Goal: Transaction & Acquisition: Purchase product/service

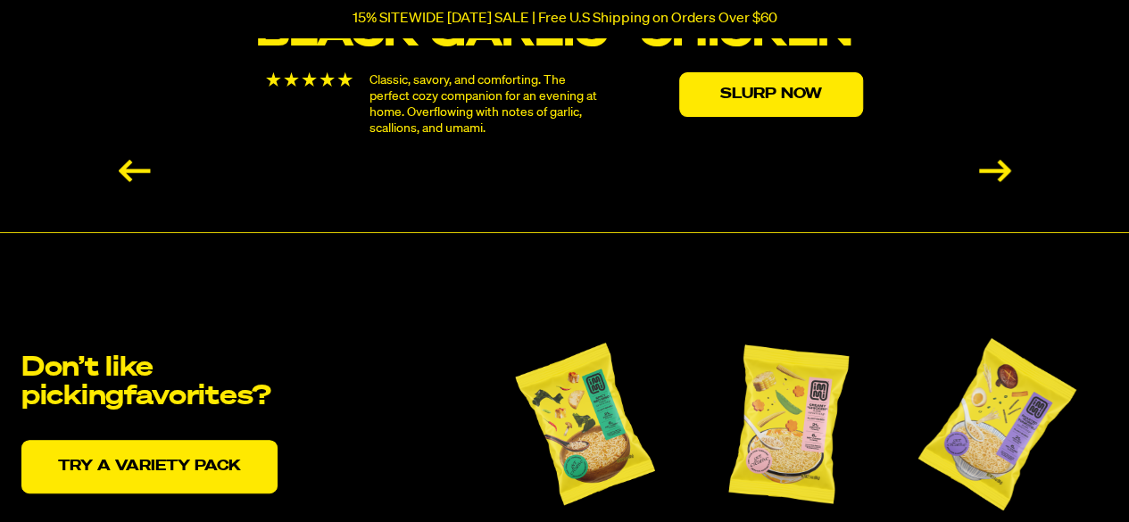
scroll to position [3510, 0]
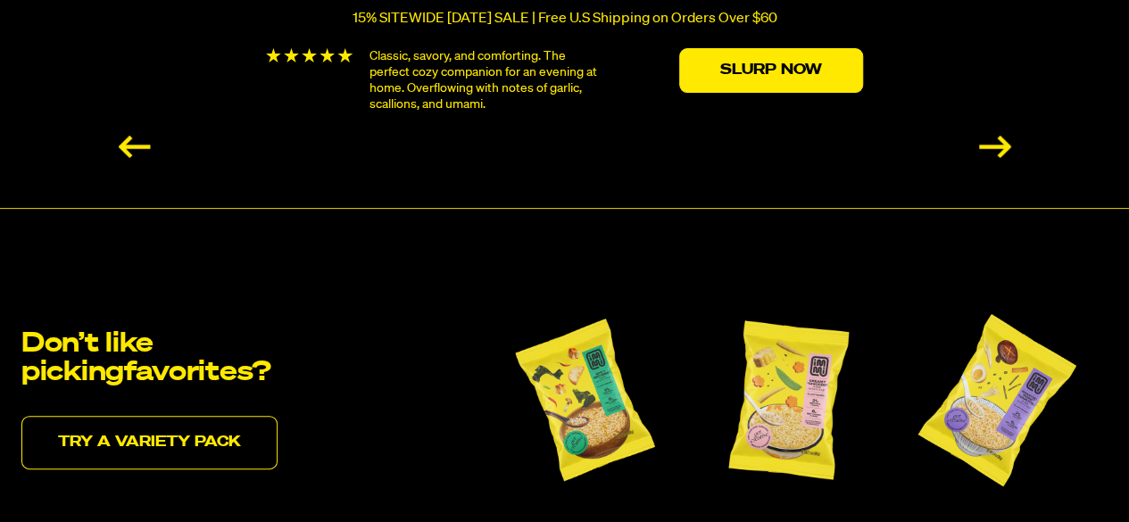
click at [180, 439] on link "Try a variety pack" at bounding box center [149, 443] width 256 height 54
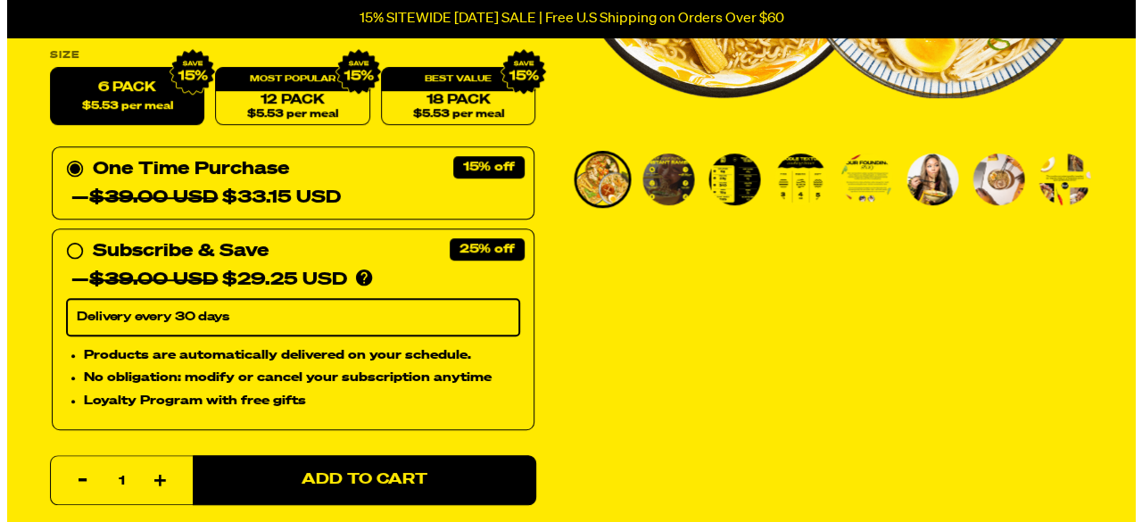
scroll to position [536, 0]
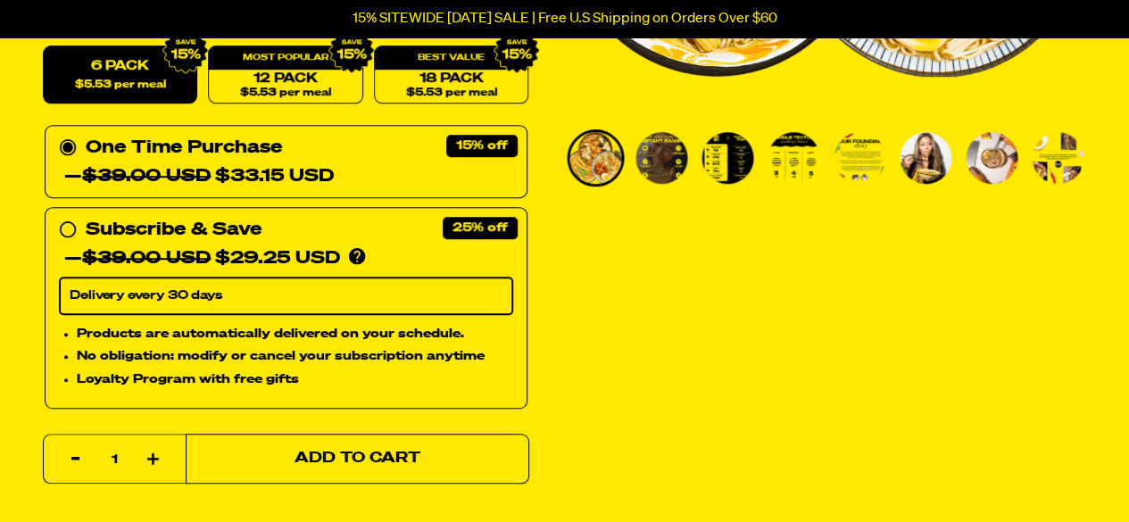
click at [378, 452] on span "Add to Cart" at bounding box center [358, 459] width 126 height 15
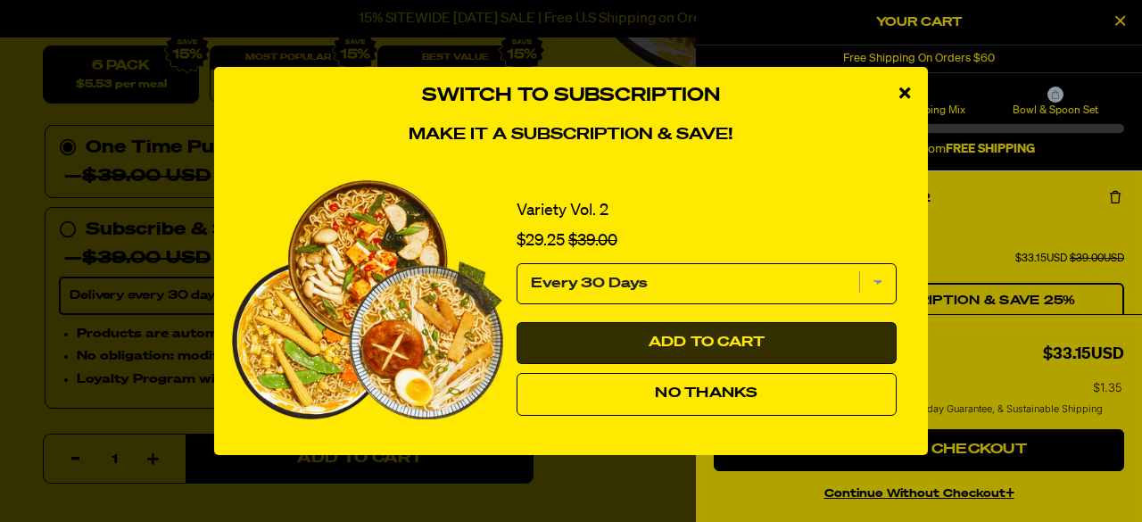
click at [727, 336] on span "Add to Cart" at bounding box center [707, 343] width 117 height 14
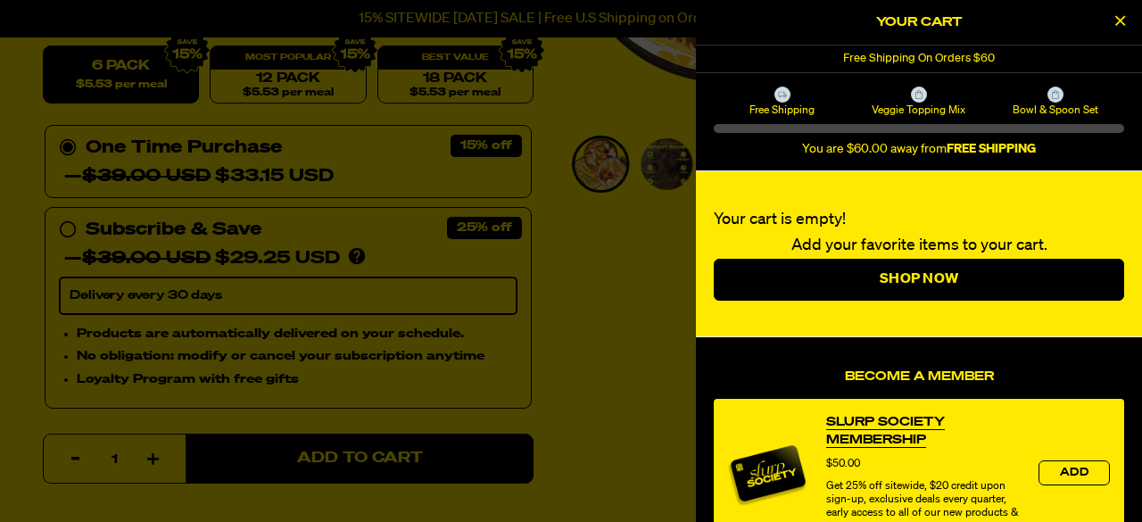
select select "Every 30 Days"
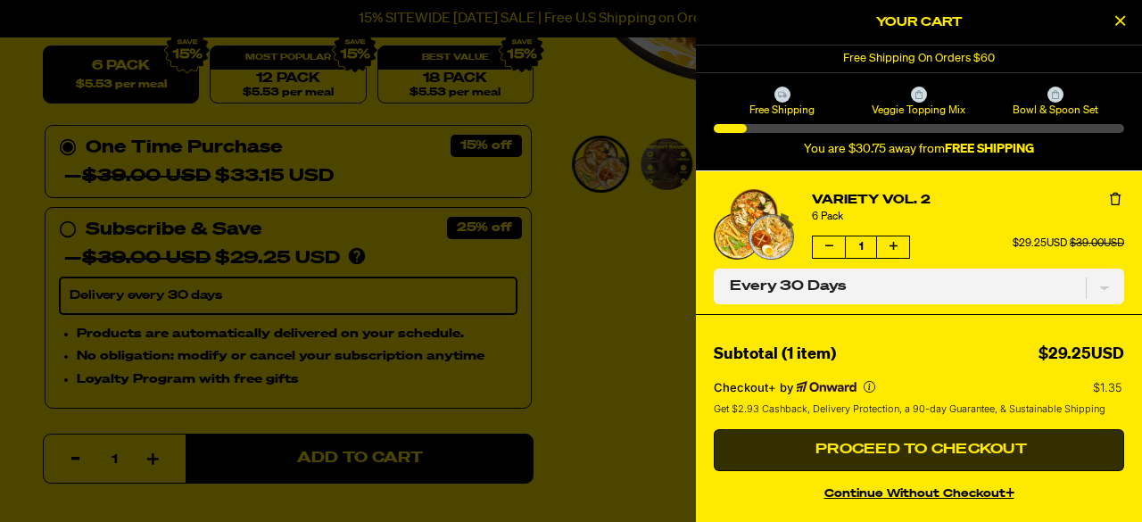
click at [854, 447] on span "Proceed to Checkout" at bounding box center [919, 450] width 216 height 14
